Goal: Task Accomplishment & Management: Use online tool/utility

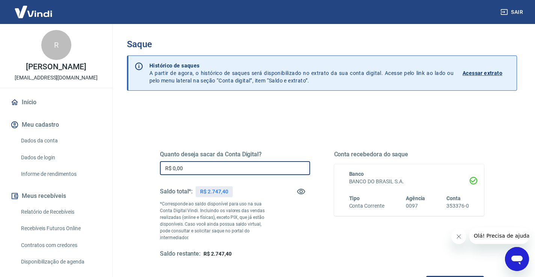
click at [212, 165] on input "R$ 0,00" at bounding box center [235, 168] width 150 height 14
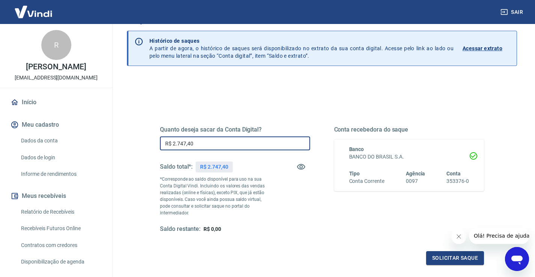
scroll to position [38, 0]
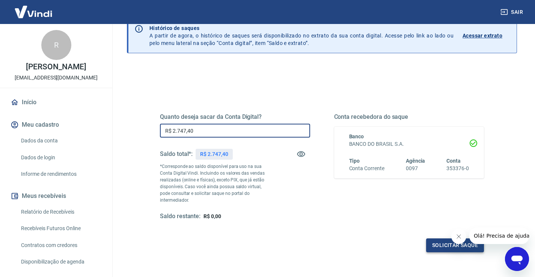
type input "R$ 2.747,40"
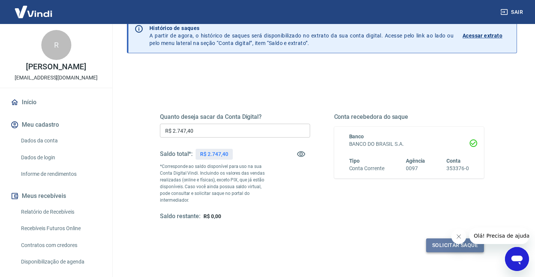
click at [441, 239] on button "Solicitar saque" at bounding box center [455, 246] width 58 height 14
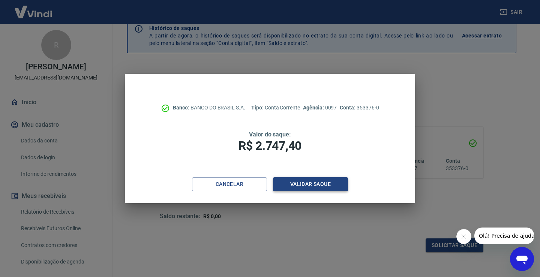
click at [322, 182] on button "Validar saque" at bounding box center [310, 184] width 75 height 14
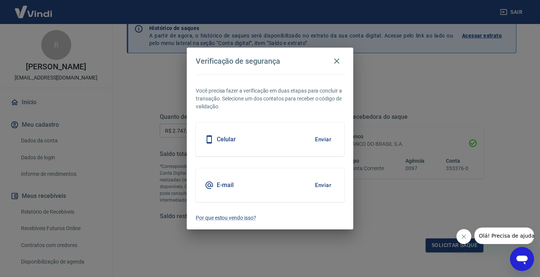
click at [215, 185] on div "E-mail" at bounding box center [219, 185] width 29 height 9
click at [320, 137] on button "Enviar" at bounding box center [323, 140] width 24 height 16
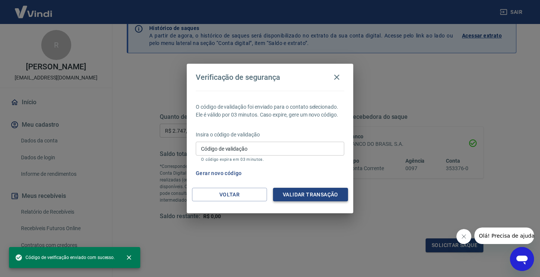
click at [316, 193] on button "Validar transação" at bounding box center [310, 195] width 75 height 14
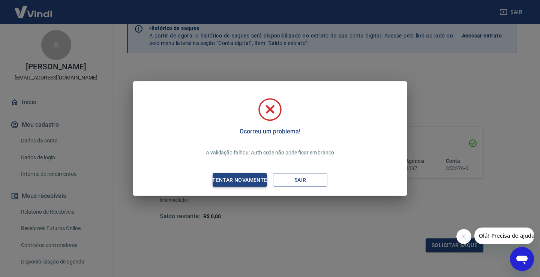
click at [225, 179] on div "Tentar novamente" at bounding box center [239, 180] width 73 height 9
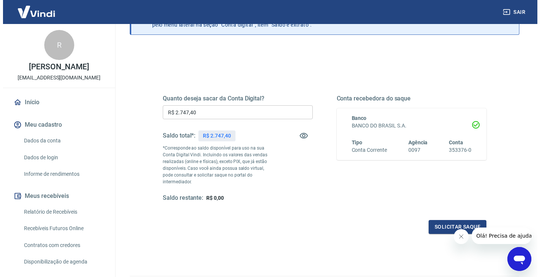
scroll to position [19, 0]
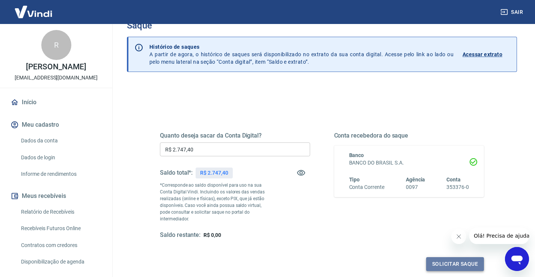
click at [445, 260] on button "Solicitar saque" at bounding box center [455, 264] width 58 height 14
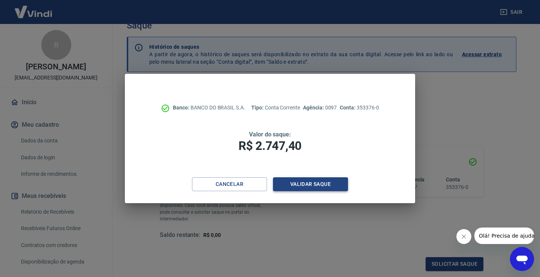
click at [313, 188] on button "Validar saque" at bounding box center [310, 184] width 75 height 14
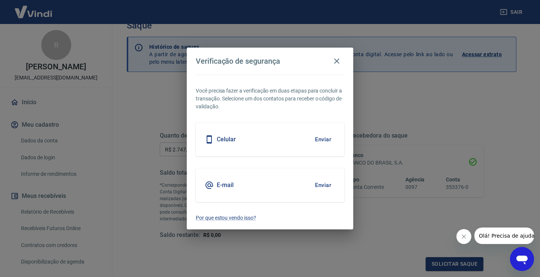
click at [325, 181] on button "Enviar" at bounding box center [323, 185] width 24 height 16
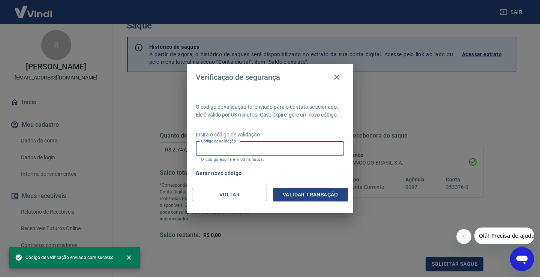
click at [298, 151] on input "Código de validação" at bounding box center [270, 149] width 149 height 14
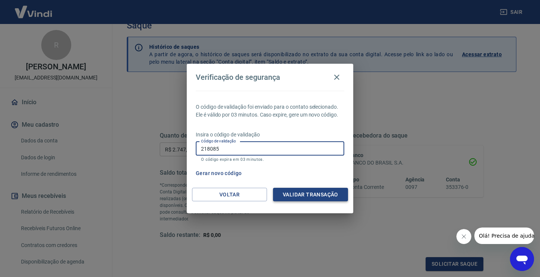
type input "218085"
click at [290, 191] on button "Validar transação" at bounding box center [310, 195] width 75 height 14
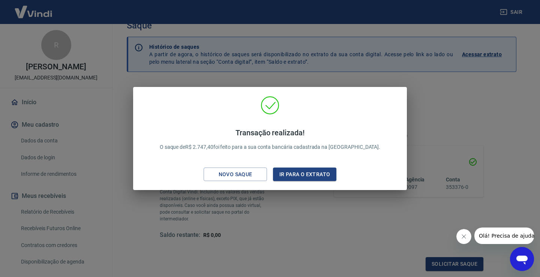
click at [376, 233] on div "Transação realizada! O saque de R$ 2.747,40 foi feito para a sua conta bancária…" at bounding box center [270, 138] width 540 height 277
